Goal: Information Seeking & Learning: Learn about a topic

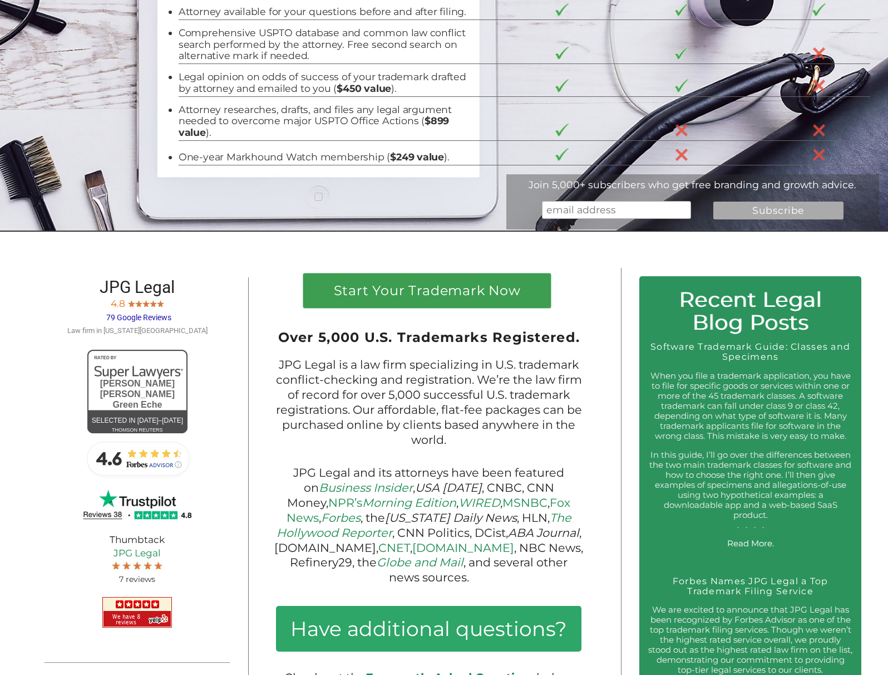
scroll to position [311, 0]
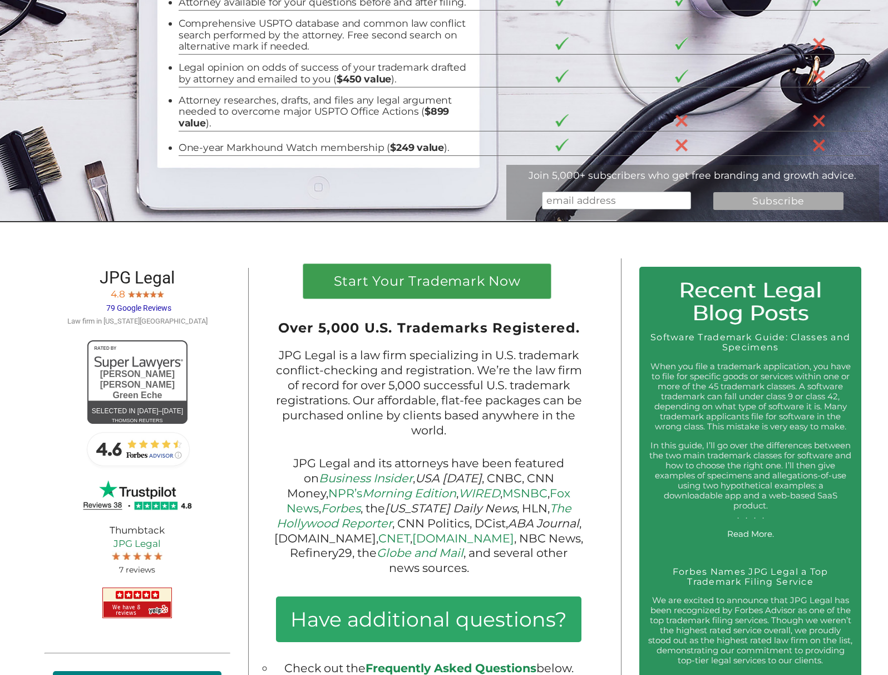
click at [138, 303] on span "79 Google Reviews" at bounding box center [138, 307] width 65 height 9
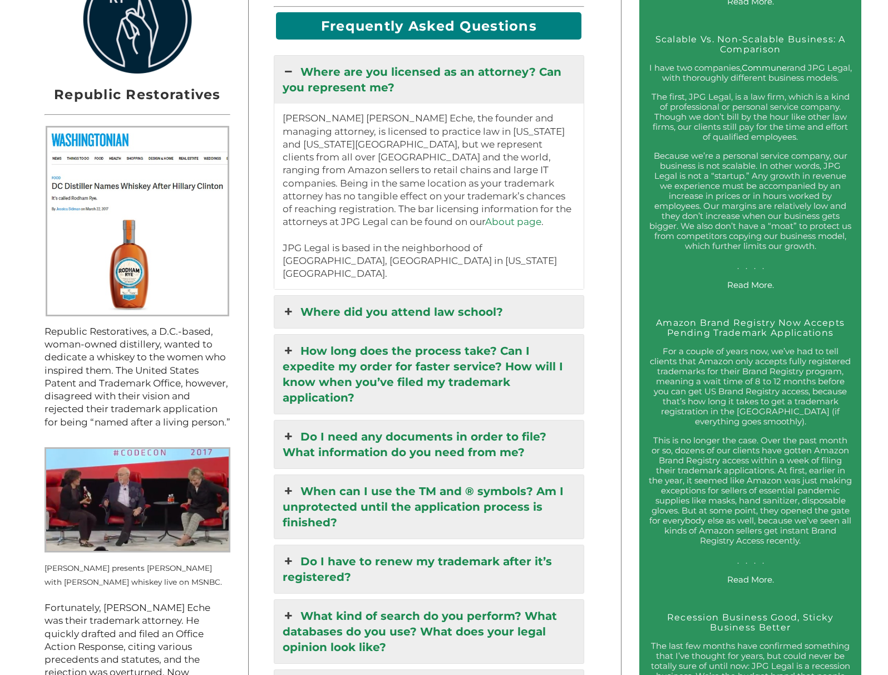
scroll to position [1098, 0]
click at [422, 335] on link "How long does the process take? Can I expedite my order for faster service? How…" at bounding box center [429, 374] width 310 height 79
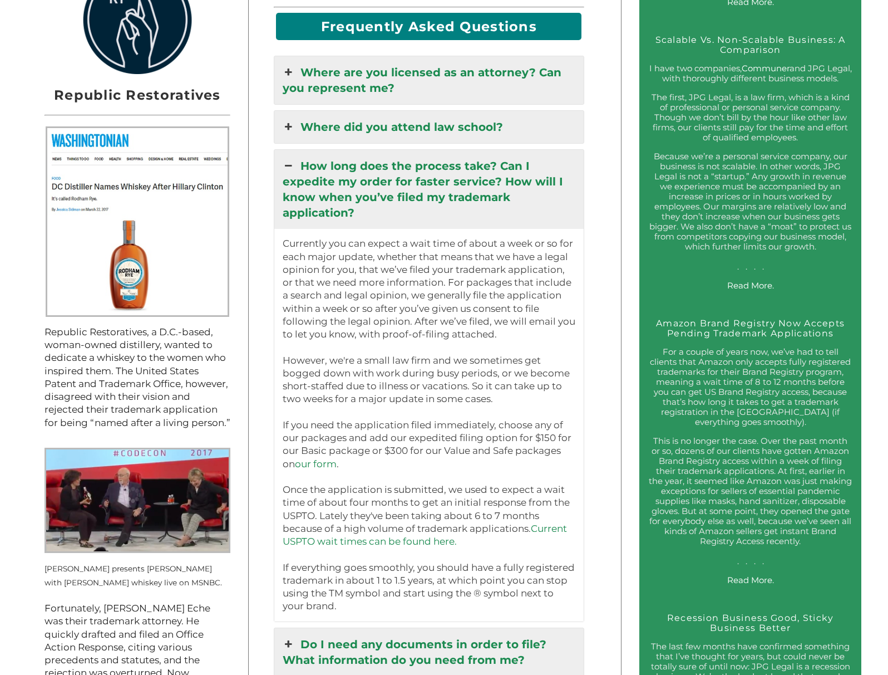
drag, startPoint x: 450, startPoint y: 550, endPoint x: 289, endPoint y: 135, distance: 445.5
click at [289, 149] on div "How long does the process take? Can I expedite my order for faster service? How…" at bounding box center [429, 385] width 311 height 472
copy div "How long does the process take? Can I expedite my order for faster service? How…"
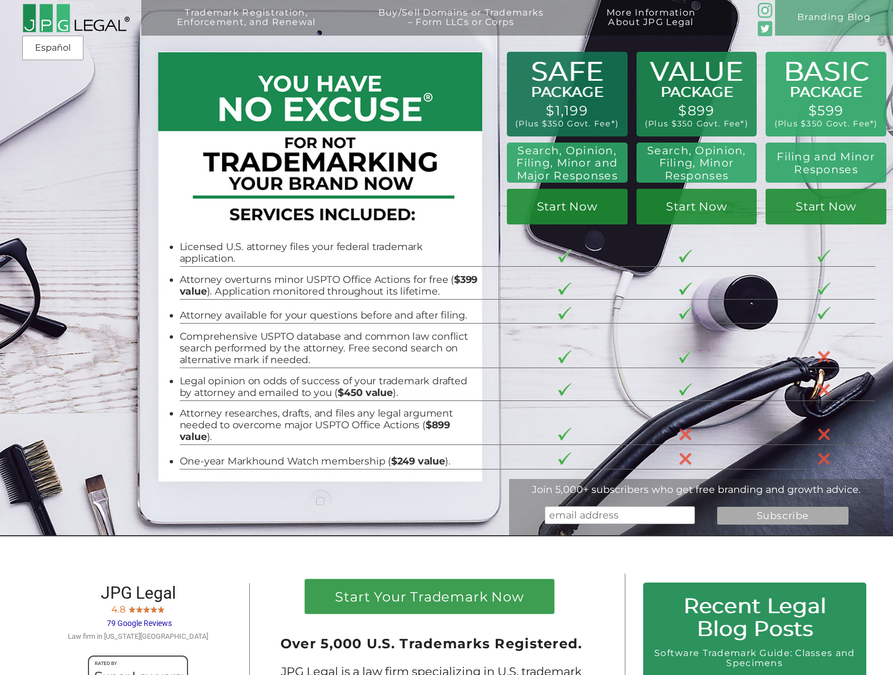
click at [505, 302] on tr "Attorney available for your questions before and after filing." at bounding box center [528, 311] width 696 height 24
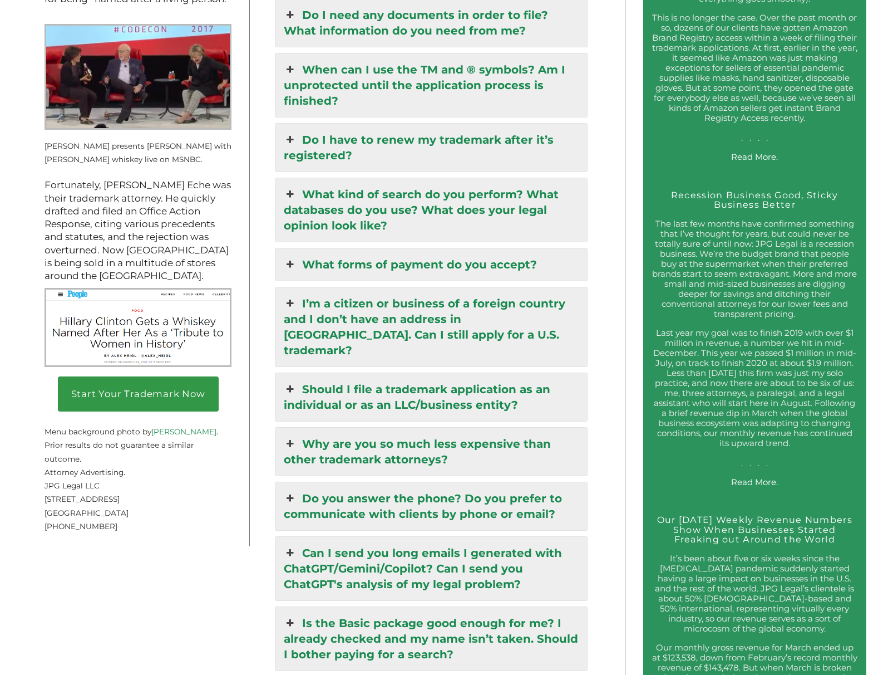
scroll to position [1911, 0]
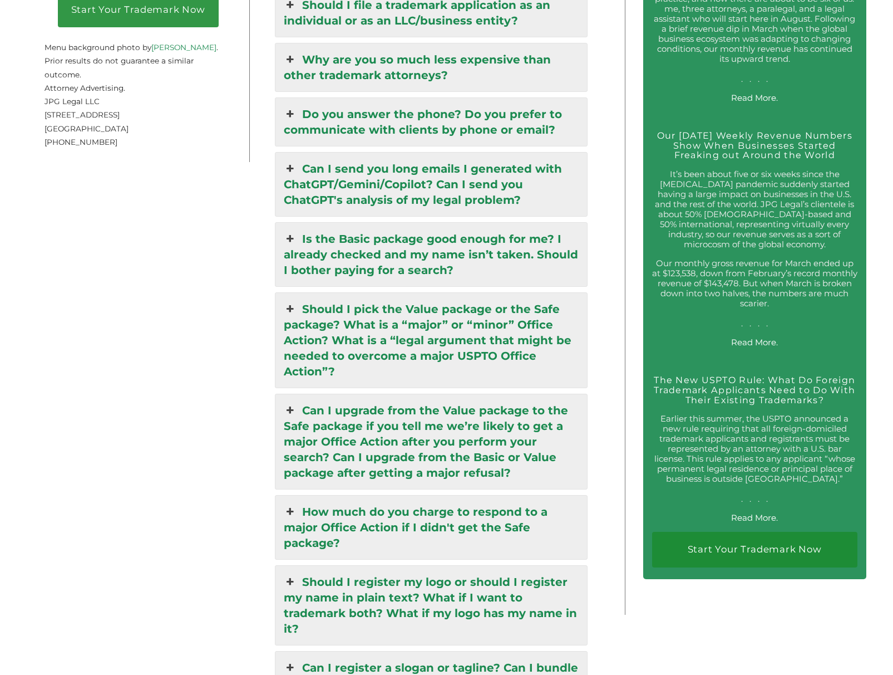
click at [166, 164] on div "Start Your Trademark Now Over 5,000 U.S. Trademarks Registered. JPG Legal is a …" at bounding box center [313, 180] width 572 height 3022
click at [131, 263] on div "Start Your Trademark Now Over 5,000 U.S. Trademarks Registered. JPG Legal is a …" at bounding box center [313, 180] width 572 height 3022
click at [348, 394] on link "Can I upgrade from the Value package to the Safe package if you tell me we’re l…" at bounding box center [432, 441] width 312 height 95
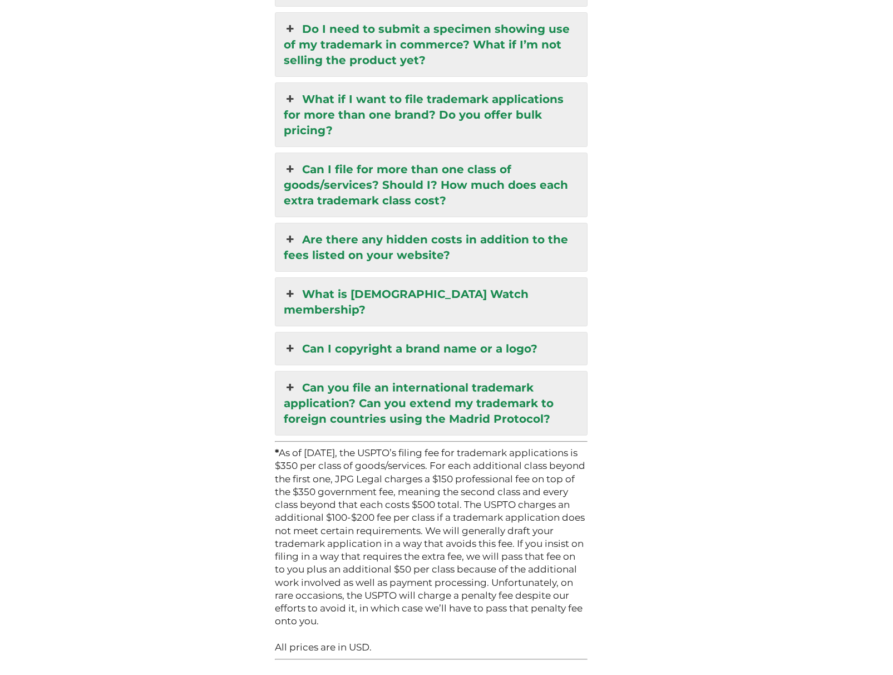
scroll to position [2973, 0]
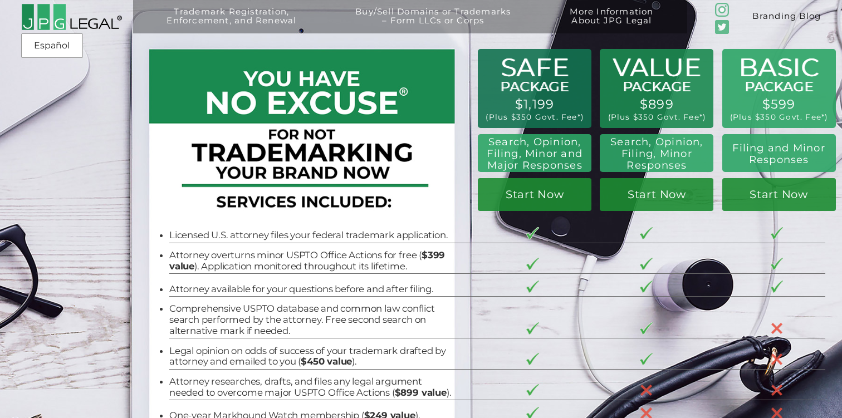
click at [803, 20] on link "Branding Blog" at bounding box center [786, 16] width 110 height 33
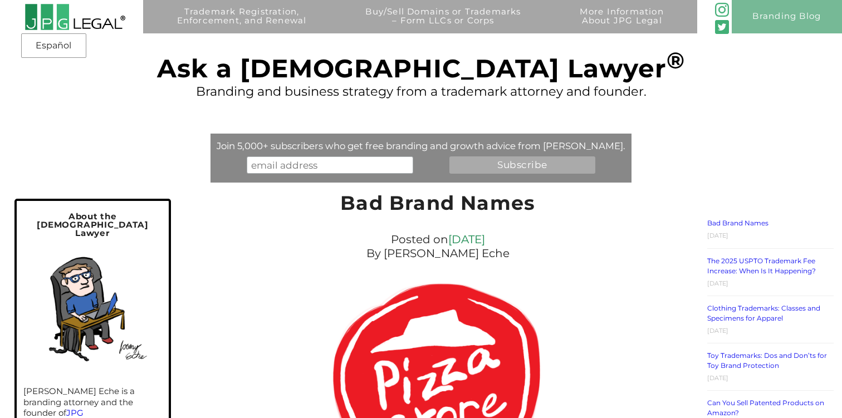
click at [491, 253] on p "By Jeremy Green Eche" at bounding box center [437, 254] width 359 height 14
click at [563, 250] on p "By Jeremy Green Eche" at bounding box center [437, 254] width 359 height 14
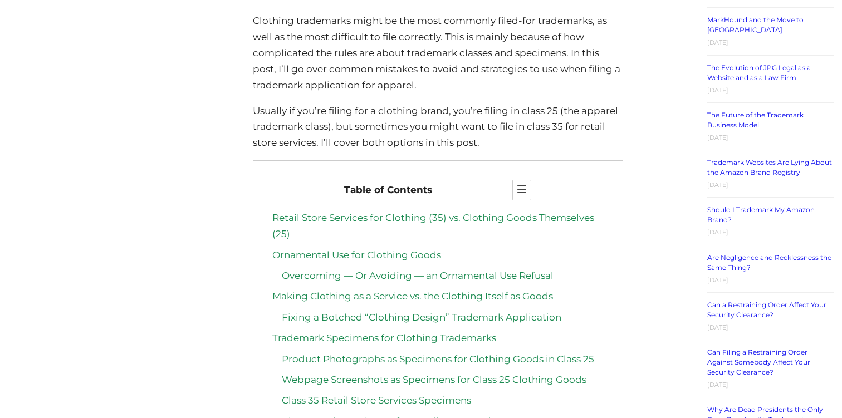
scroll to position [1964, 0]
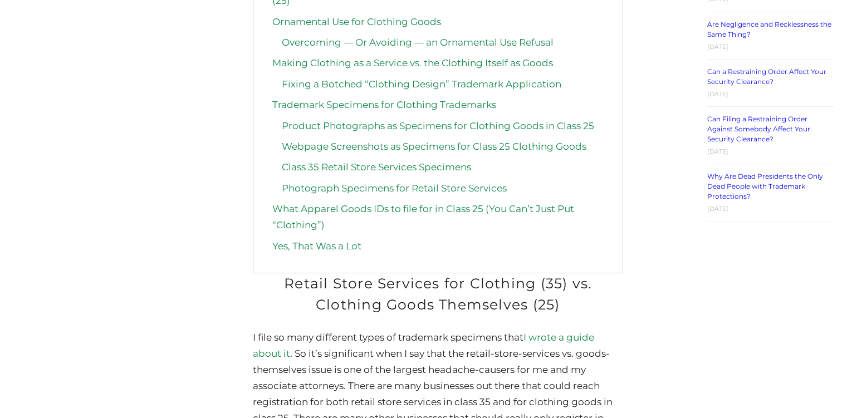
scroll to position [2193, 0]
